Goal: Task Accomplishment & Management: Manage account settings

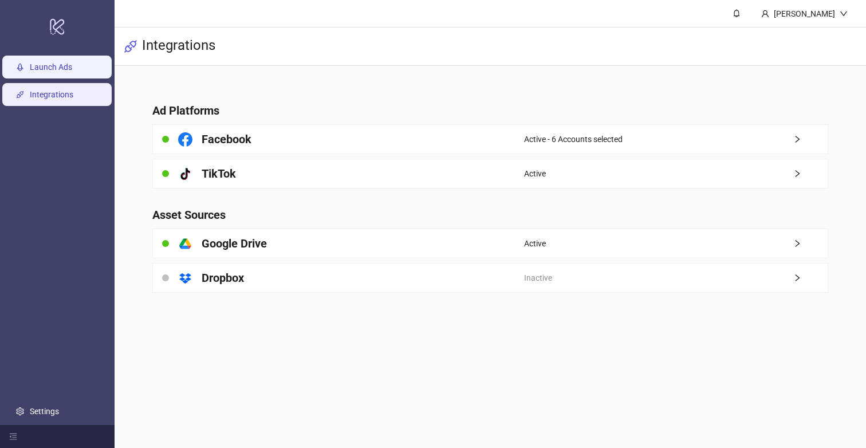
click at [64, 65] on link "Launch Ads" at bounding box center [51, 66] width 42 height 9
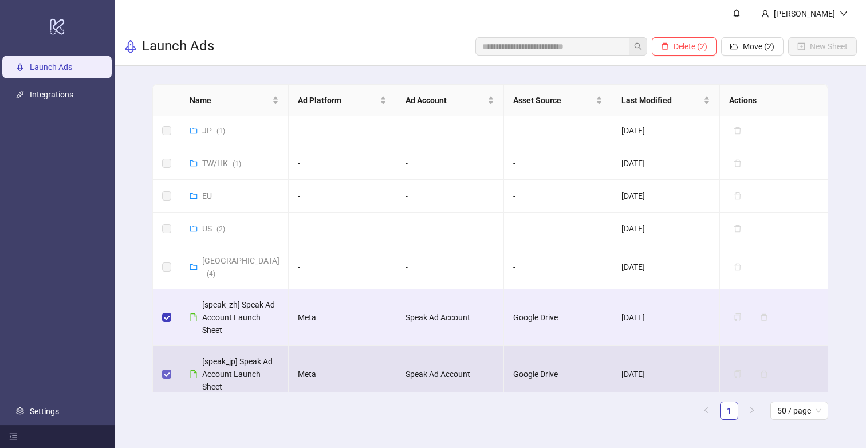
scroll to position [34, 0]
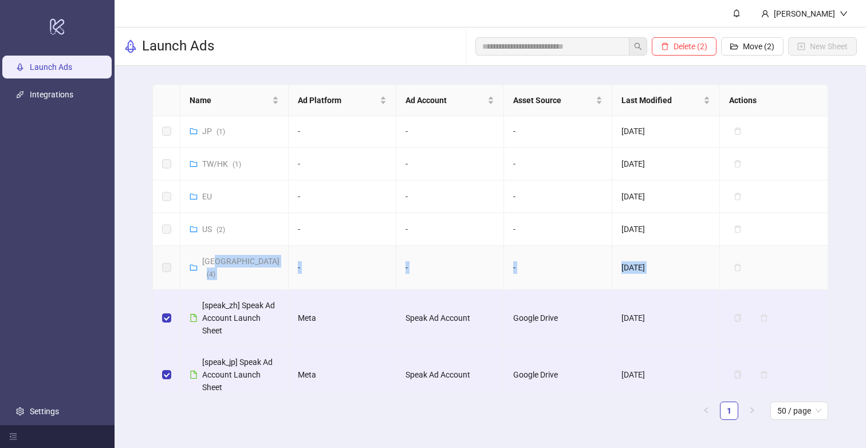
drag, startPoint x: 179, startPoint y: 304, endPoint x: 214, endPoint y: 264, distance: 53.6
click at [214, 264] on tbody "FR ( 18 ) - - - [DATE] Delete JP ( 1 ) - - - [DATE] Delete TW/HK ( 1 ) - - - [D…" at bounding box center [490, 272] width 675 height 378
click at [745, 36] on div "Delete (2) Move (2) New Sheet" at bounding box center [667, 46] width 382 height 37
click at [749, 46] on span "Move (2)" at bounding box center [759, 46] width 32 height 9
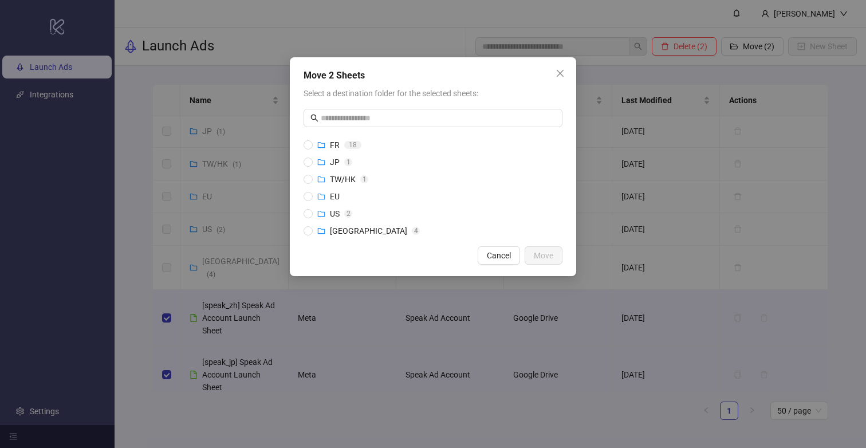
click at [559, 63] on div "Move 2 Sheets Select a destination folder for the selected sheets: FR 1 8 JP 1 …" at bounding box center [433, 166] width 286 height 219
click at [559, 72] on icon "close" at bounding box center [560, 73] width 9 height 9
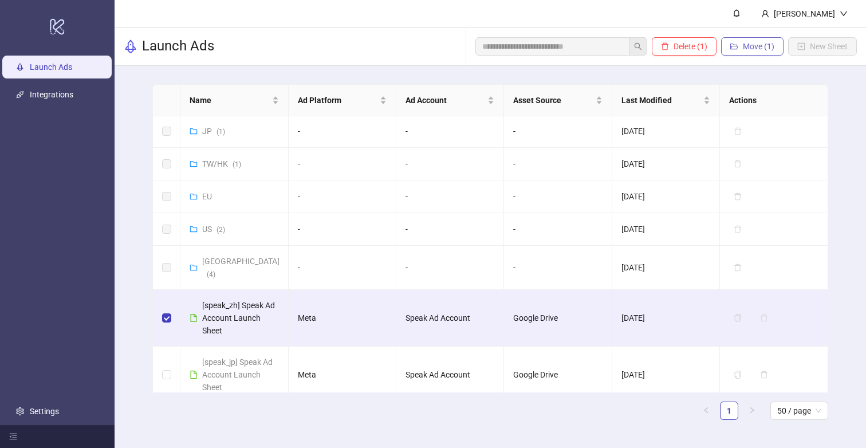
click at [760, 47] on span "Move (1)" at bounding box center [759, 46] width 32 height 9
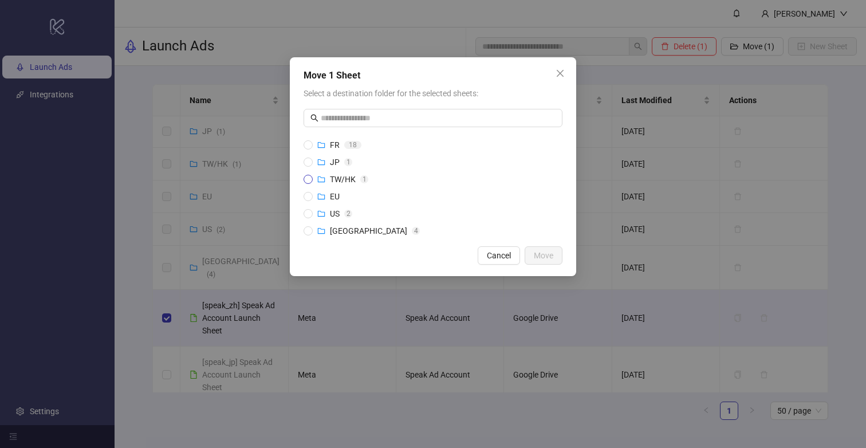
click at [337, 178] on span "TW/HK" at bounding box center [343, 179] width 26 height 9
click at [557, 261] on button "Move" at bounding box center [544, 255] width 38 height 18
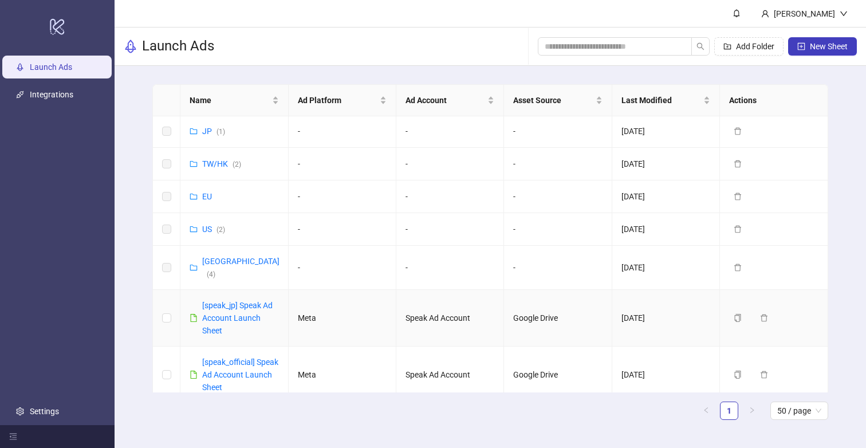
scroll to position [33, 0]
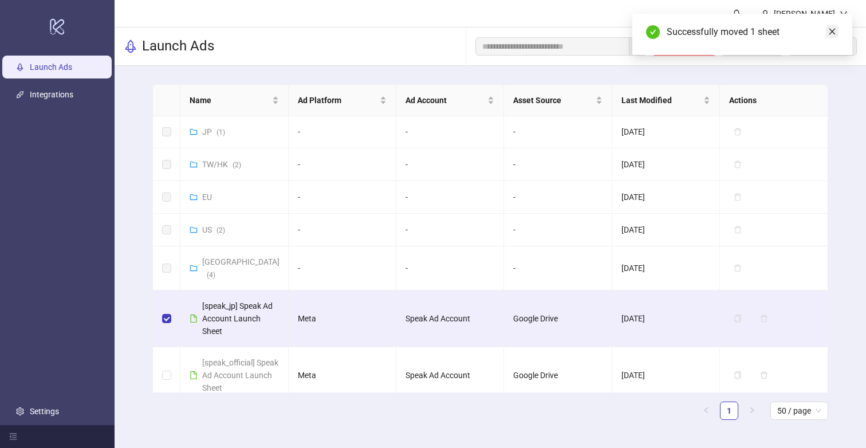
click at [830, 32] on icon "close" at bounding box center [832, 32] width 8 height 8
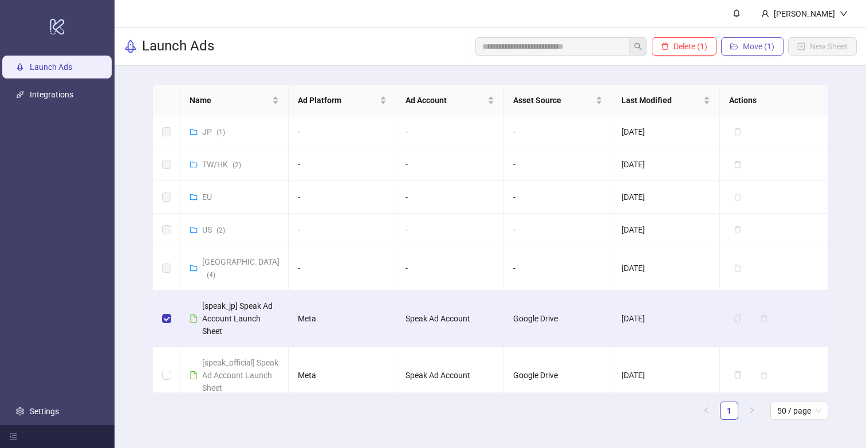
click at [765, 45] on span "Move (1)" at bounding box center [759, 46] width 32 height 9
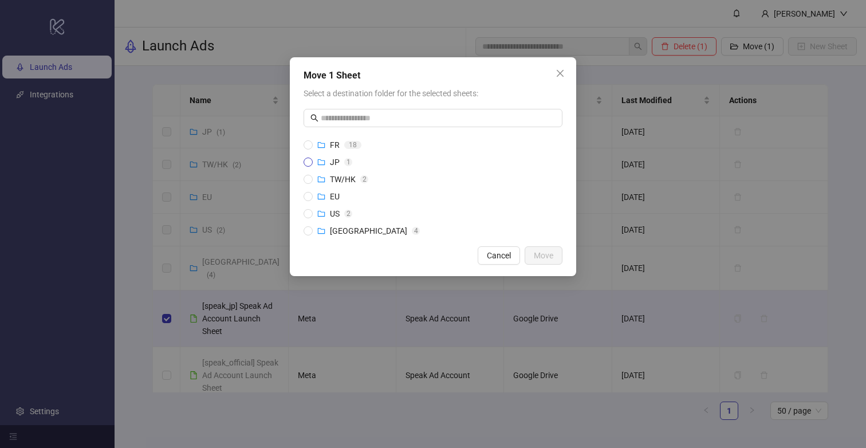
click at [334, 161] on span "JP" at bounding box center [335, 162] width 10 height 9
click at [536, 254] on span "Move" at bounding box center [543, 255] width 19 height 9
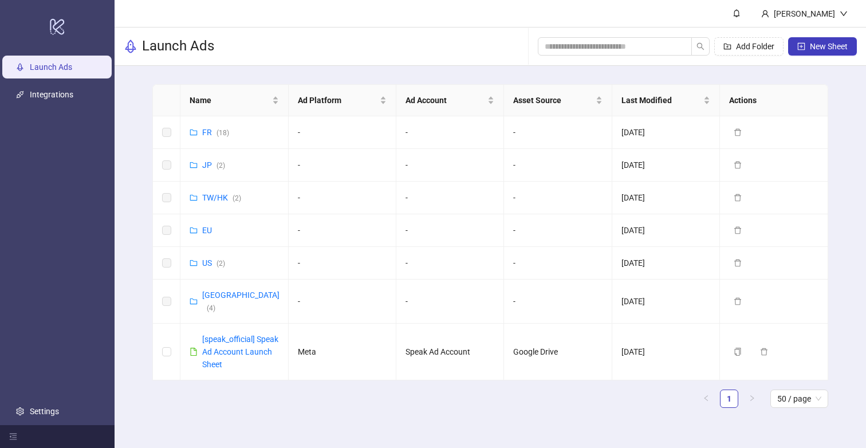
scroll to position [0, 0]
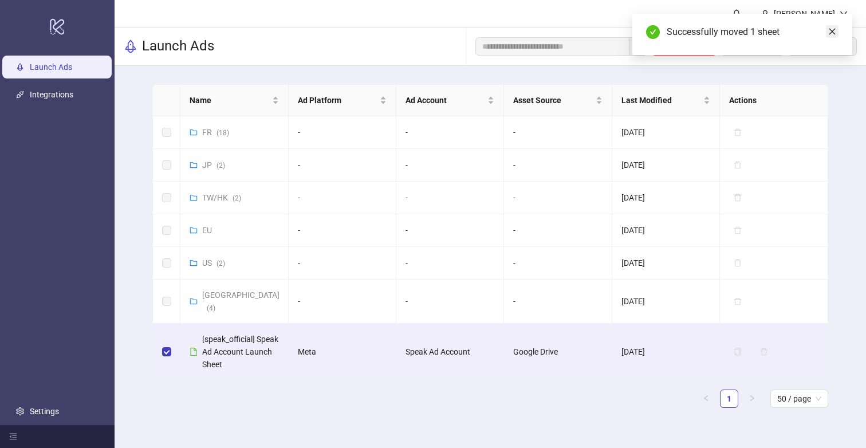
click at [830, 30] on icon "close" at bounding box center [833, 32] width 6 height 6
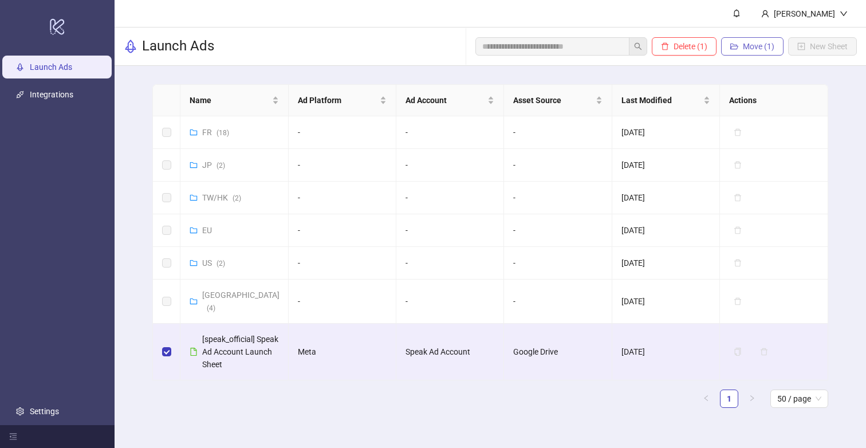
click at [764, 45] on span "Move (1)" at bounding box center [759, 46] width 32 height 9
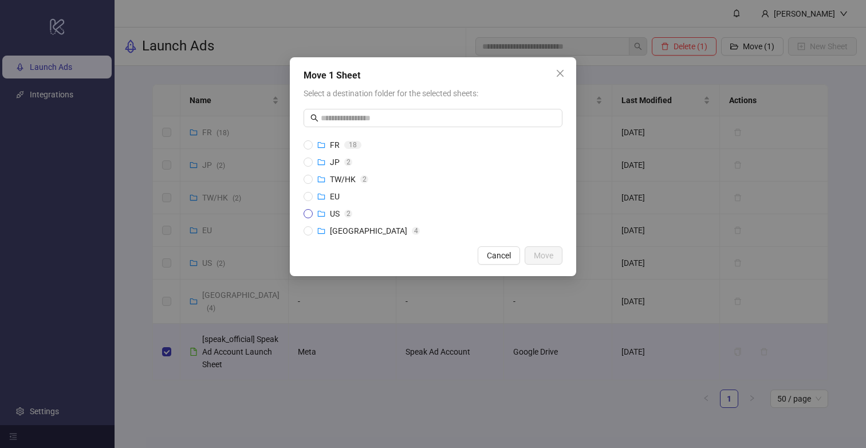
click at [338, 211] on span "US" at bounding box center [335, 213] width 10 height 9
click at [543, 257] on span "Move" at bounding box center [543, 255] width 19 height 9
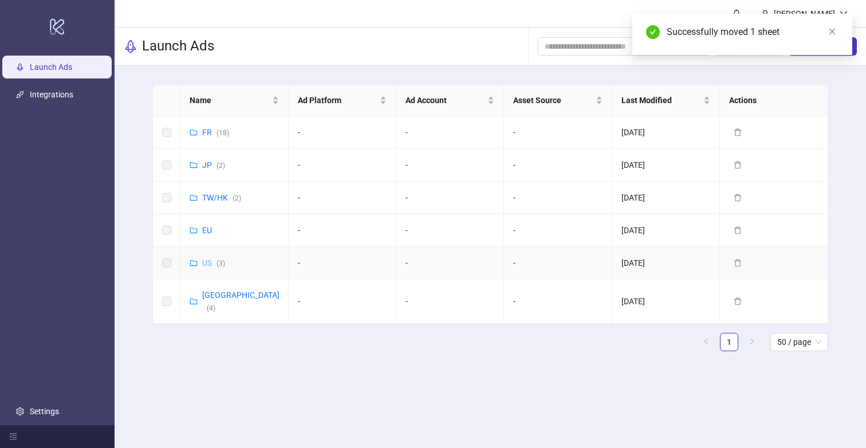
click at [204, 262] on link "US ( 3 )" at bounding box center [213, 262] width 23 height 9
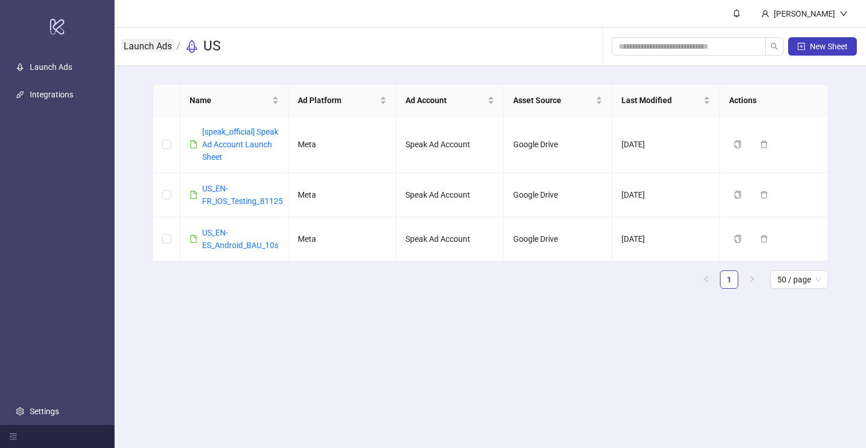
click at [148, 50] on link "Launch Ads" at bounding box center [147, 45] width 53 height 13
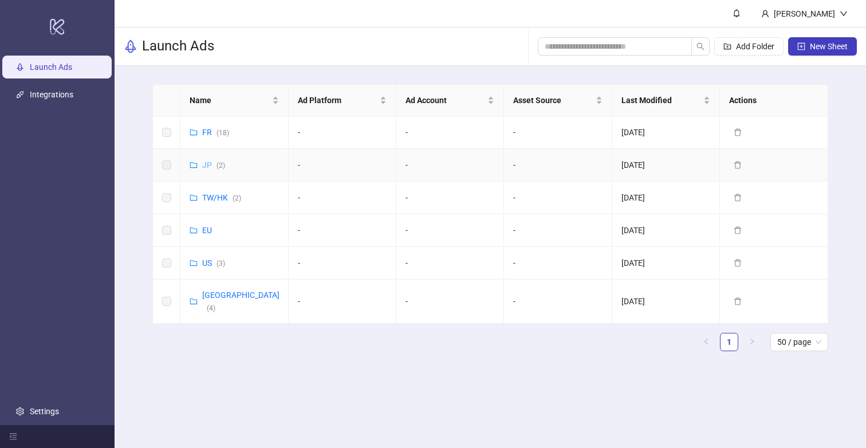
click at [214, 166] on link "JP ( 2 )" at bounding box center [213, 164] width 23 height 9
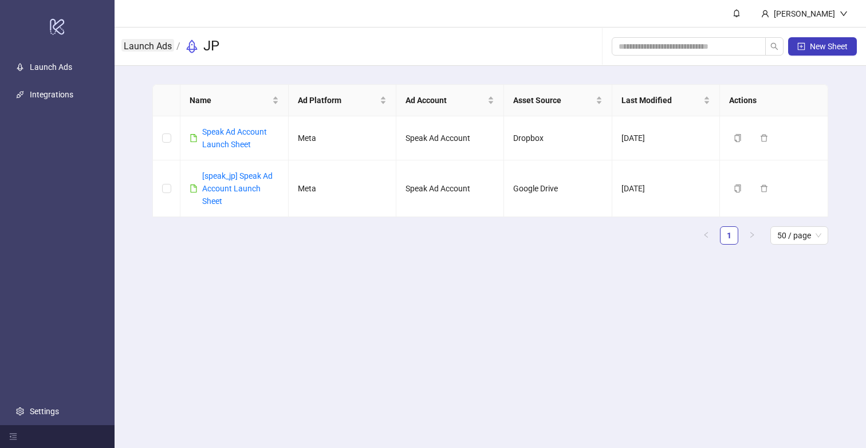
click at [157, 49] on link "Launch Ads" at bounding box center [147, 45] width 53 height 13
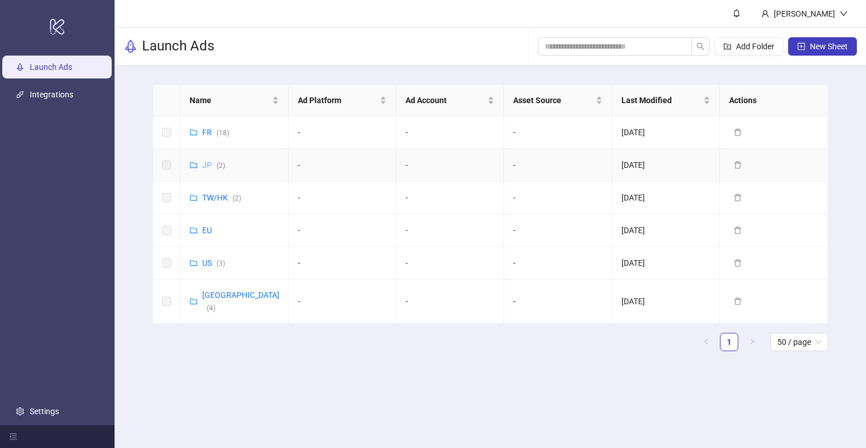
click at [205, 163] on link "JP ( 2 )" at bounding box center [213, 164] width 23 height 9
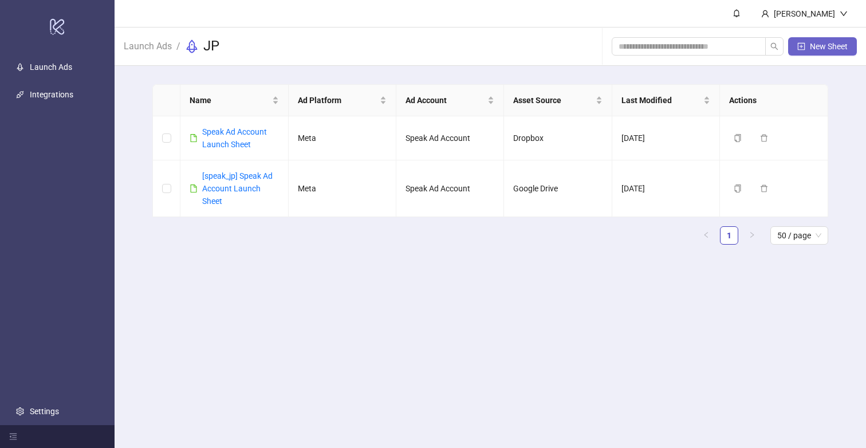
click at [844, 46] on span "New Sheet" at bounding box center [829, 46] width 38 height 9
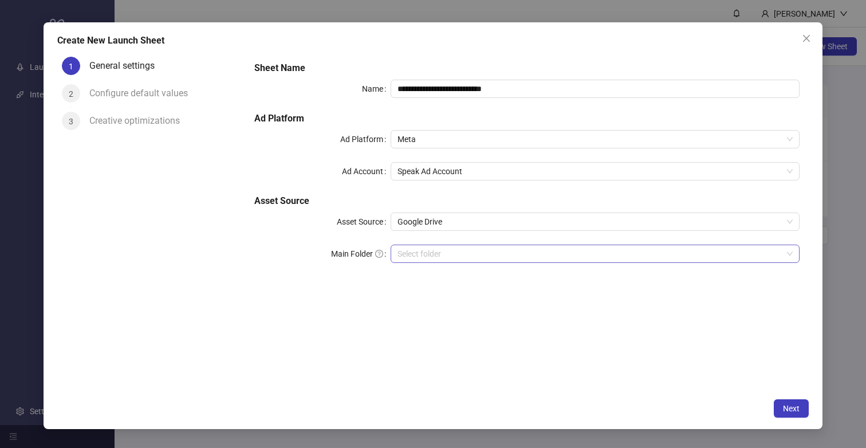
click at [545, 253] on input "Main Folder" at bounding box center [590, 253] width 385 height 17
click at [497, 248] on input "Main Folder" at bounding box center [590, 253] width 385 height 17
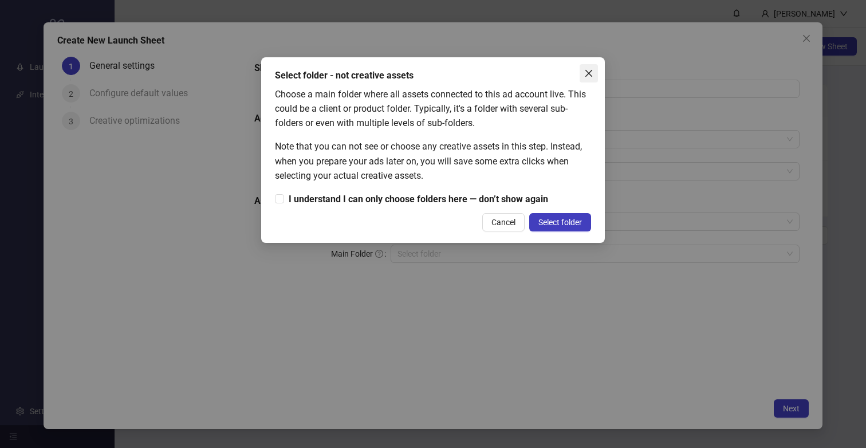
click at [590, 75] on icon "close" at bounding box center [588, 73] width 9 height 9
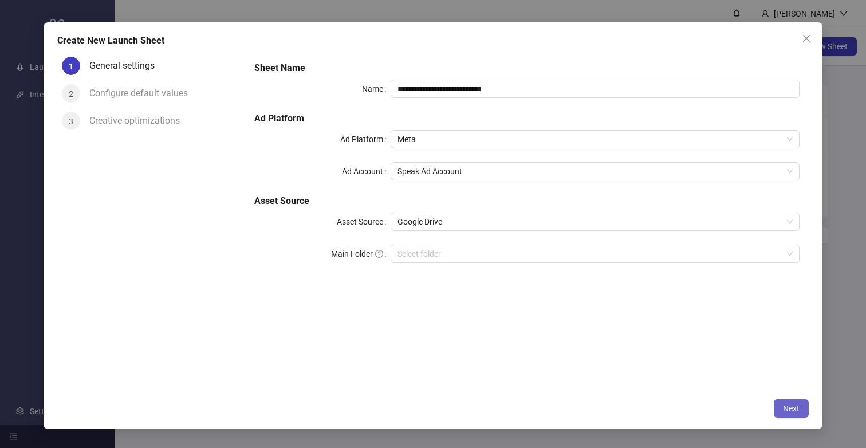
click at [792, 406] on span "Next" at bounding box center [791, 408] width 17 height 9
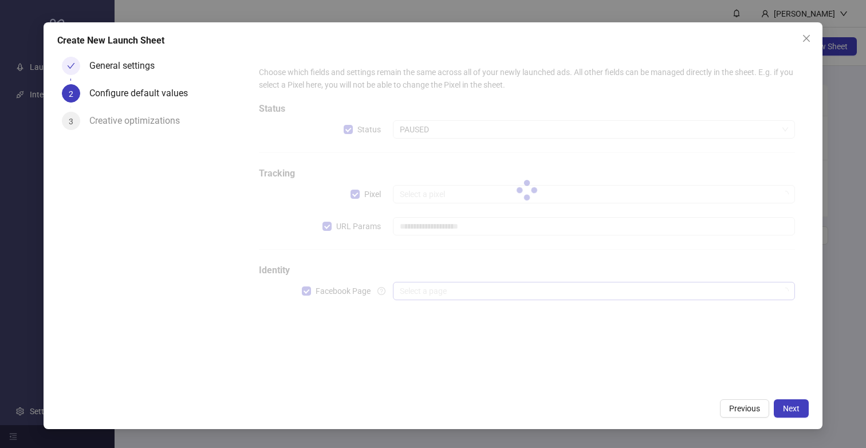
type input "**********"
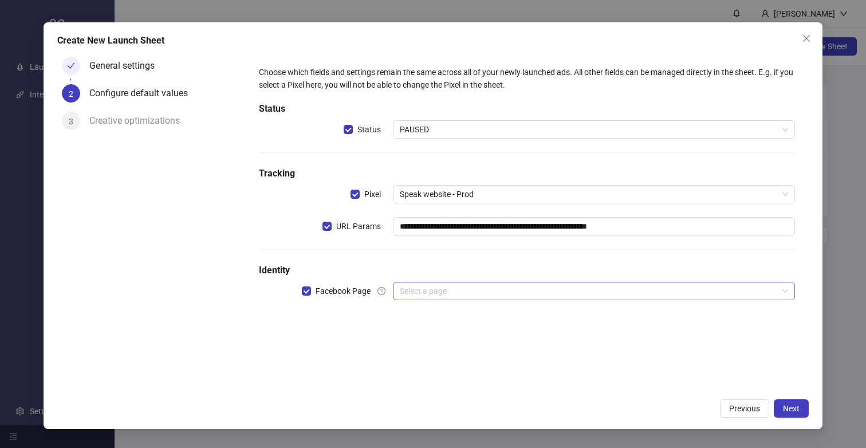
click at [468, 292] on input "search" at bounding box center [589, 290] width 378 height 17
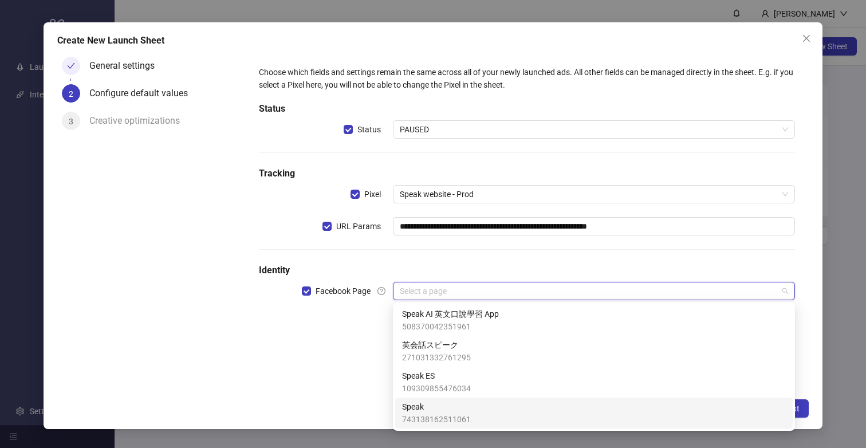
click at [416, 410] on span "Speak" at bounding box center [436, 406] width 69 height 13
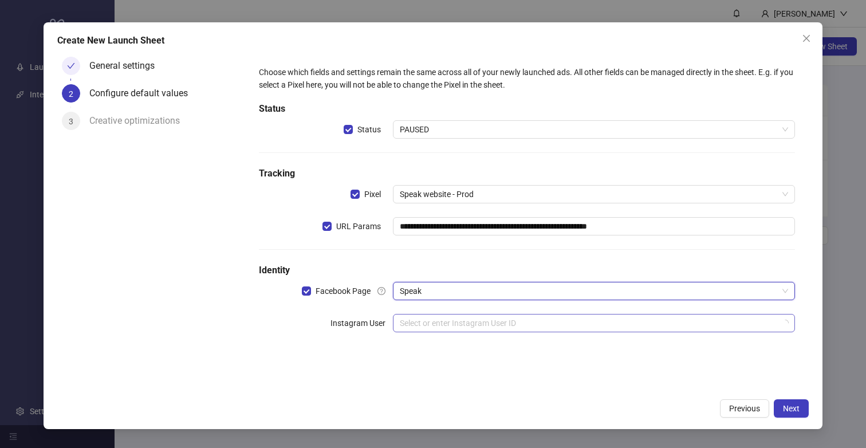
click at [447, 315] on input "search" at bounding box center [589, 323] width 378 height 17
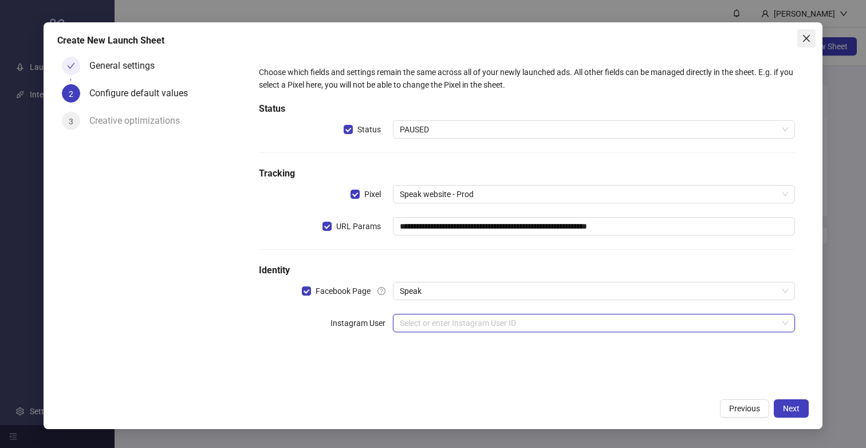
click at [812, 40] on span "Close" at bounding box center [807, 38] width 18 height 9
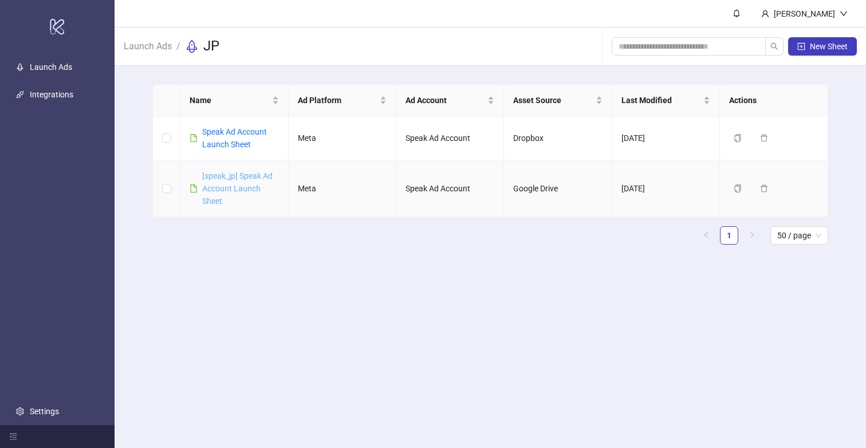
click at [218, 187] on link "[speak_jp] Speak Ad Account Launch Sheet" at bounding box center [237, 188] width 70 height 34
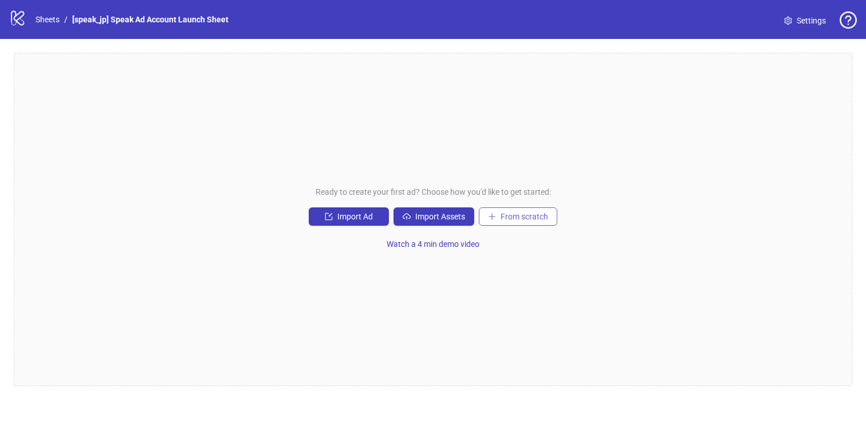
click at [502, 215] on span "From scratch" at bounding box center [525, 216] width 48 height 9
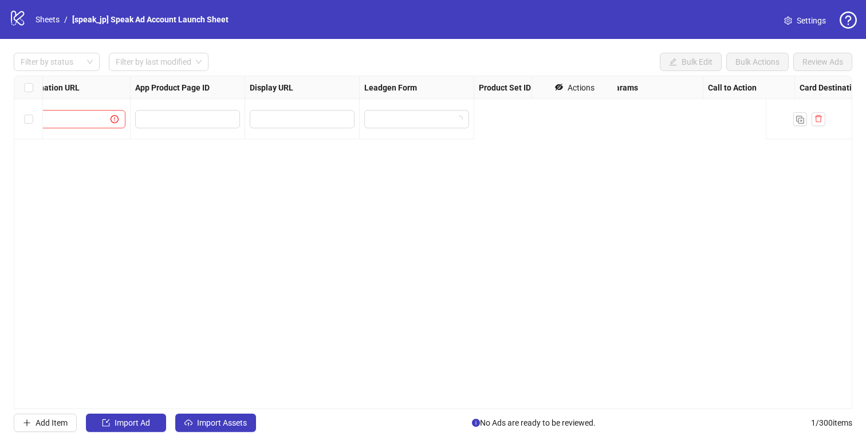
scroll to position [0, 1265]
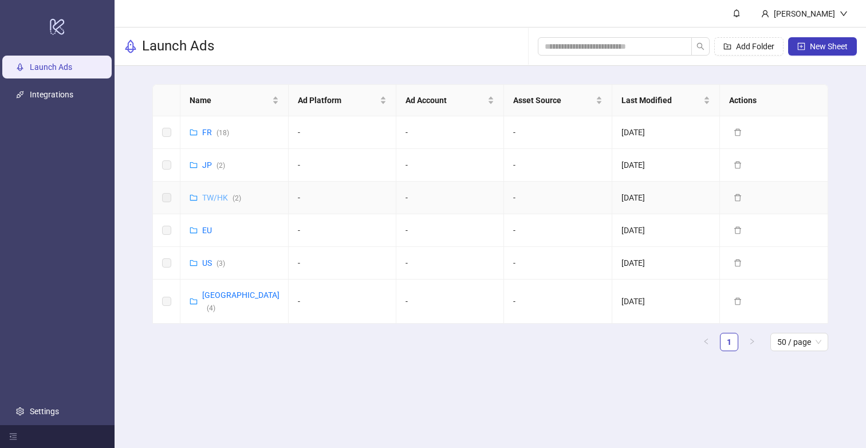
click at [213, 199] on link "TW/HK ( 2 )" at bounding box center [221, 197] width 39 height 9
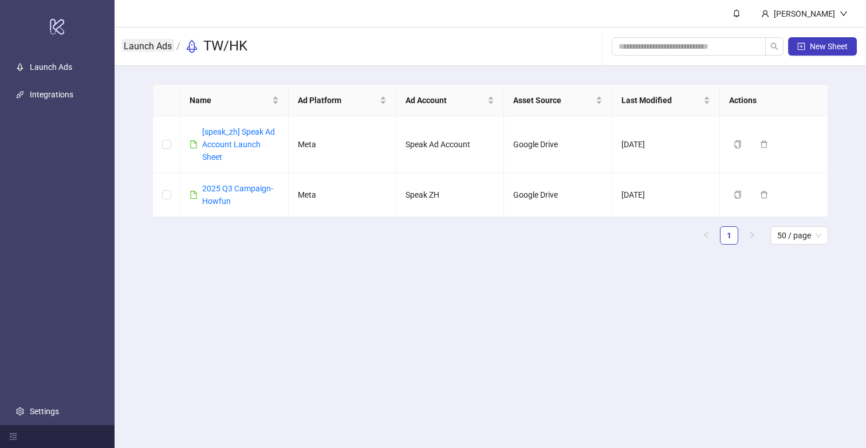
click at [153, 46] on link "Launch Ads" at bounding box center [147, 45] width 53 height 13
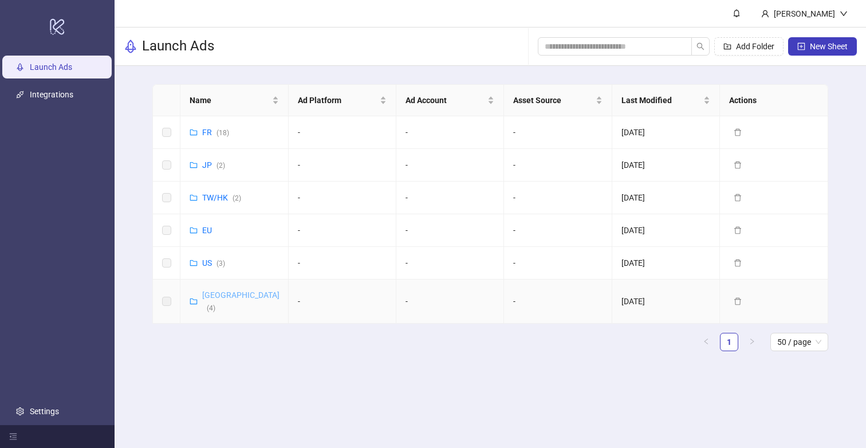
click at [213, 294] on link "Korea ( 4 )" at bounding box center [240, 301] width 77 height 22
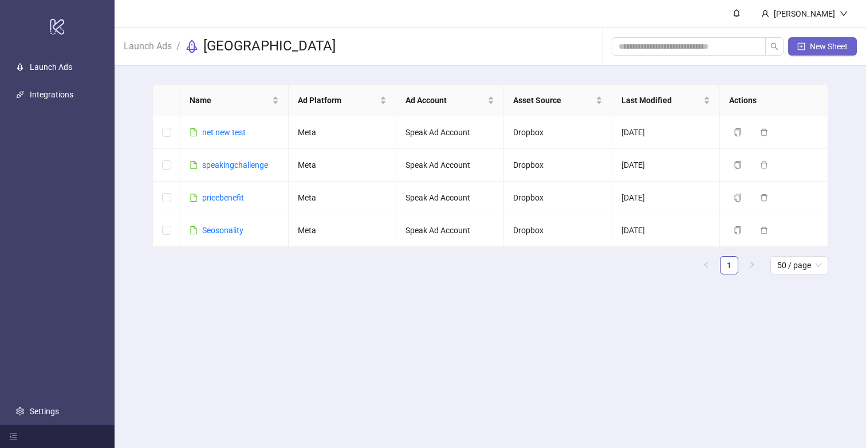
click at [824, 50] on span "New Sheet" at bounding box center [829, 46] width 38 height 9
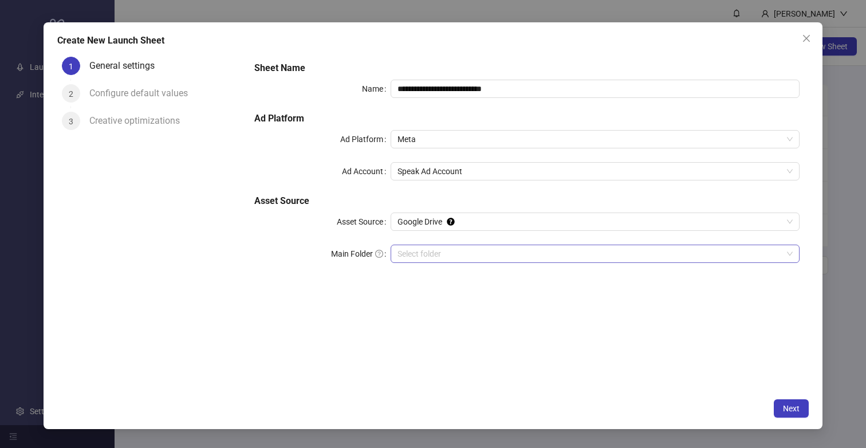
click at [425, 252] on input "Main Folder" at bounding box center [590, 253] width 385 height 17
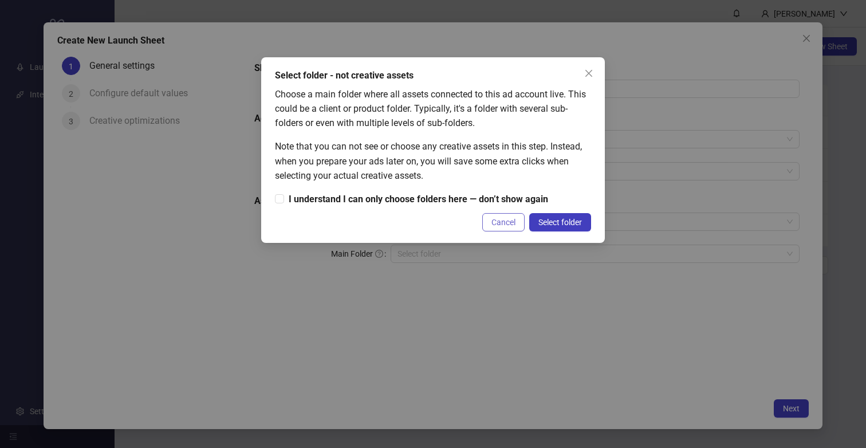
click at [504, 228] on button "Cancel" at bounding box center [503, 222] width 42 height 18
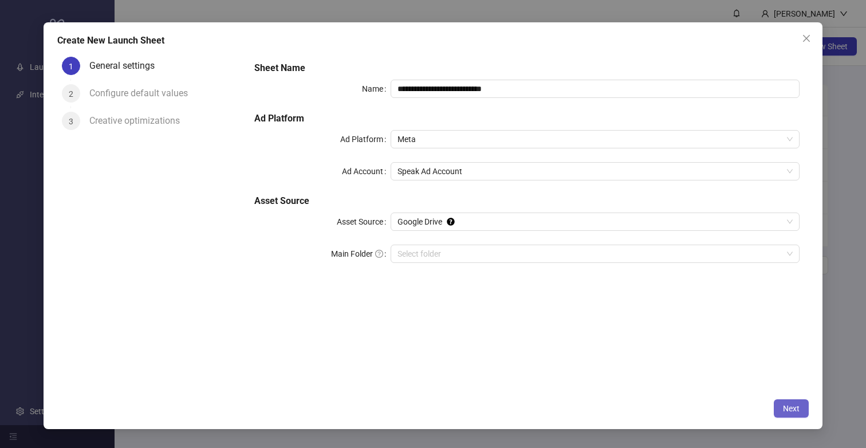
click at [789, 410] on span "Next" at bounding box center [791, 408] width 17 height 9
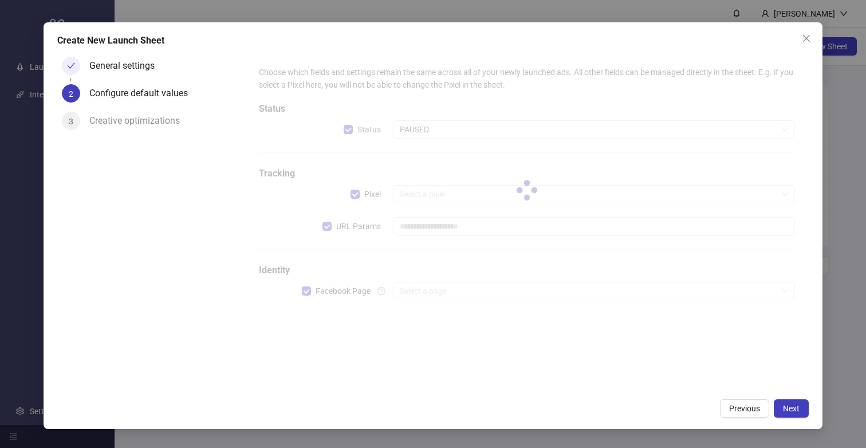
type input "**********"
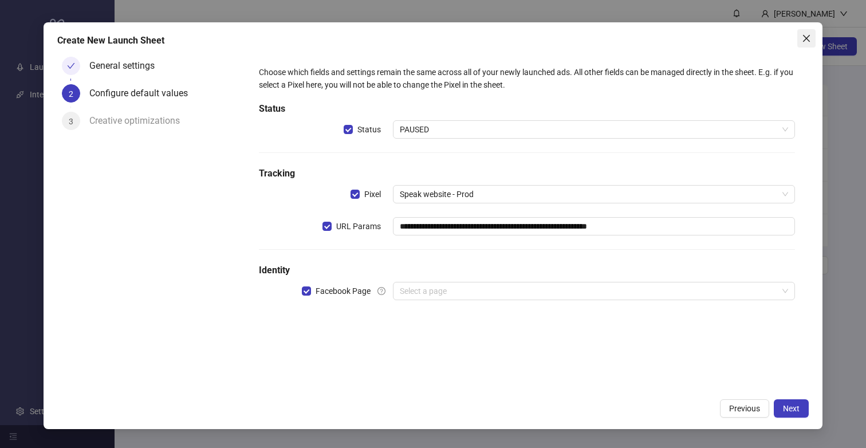
click at [804, 38] on icon "close" at bounding box center [806, 38] width 9 height 9
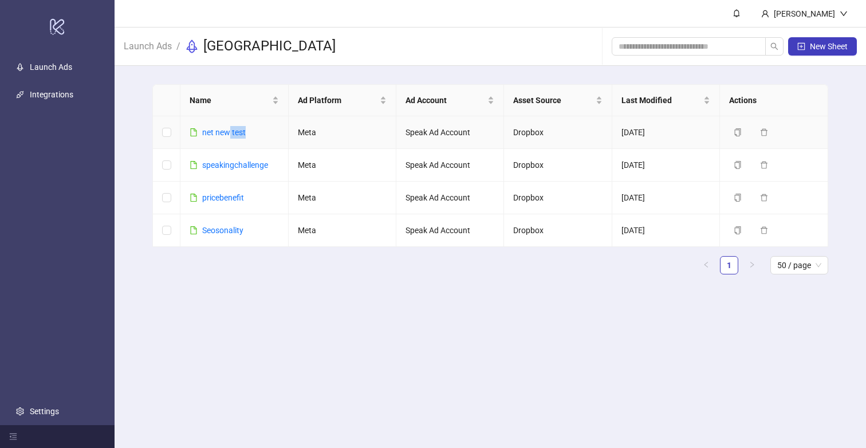
click at [230, 138] on td "net new test" at bounding box center [234, 132] width 108 height 33
click at [226, 133] on link "net new test" at bounding box center [224, 132] width 44 height 9
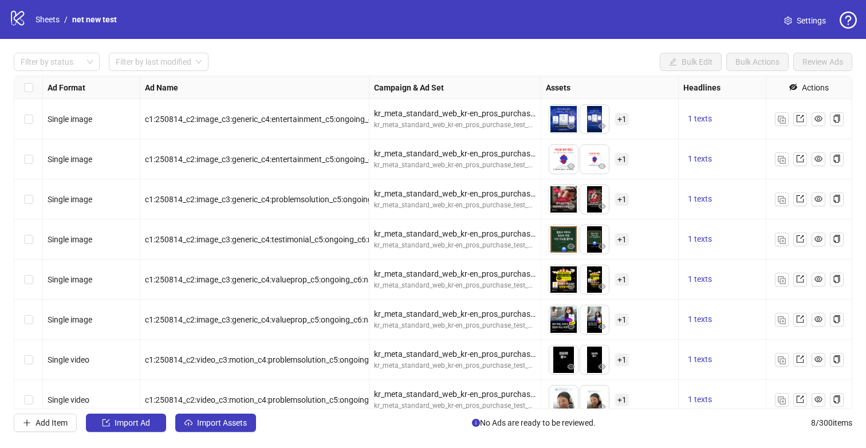
click at [414, 123] on div "kr_meta_standard_web_kr-en_pros_purchase_test_disc_creativetestlab" at bounding box center [455, 125] width 162 height 11
